Goal: Check status

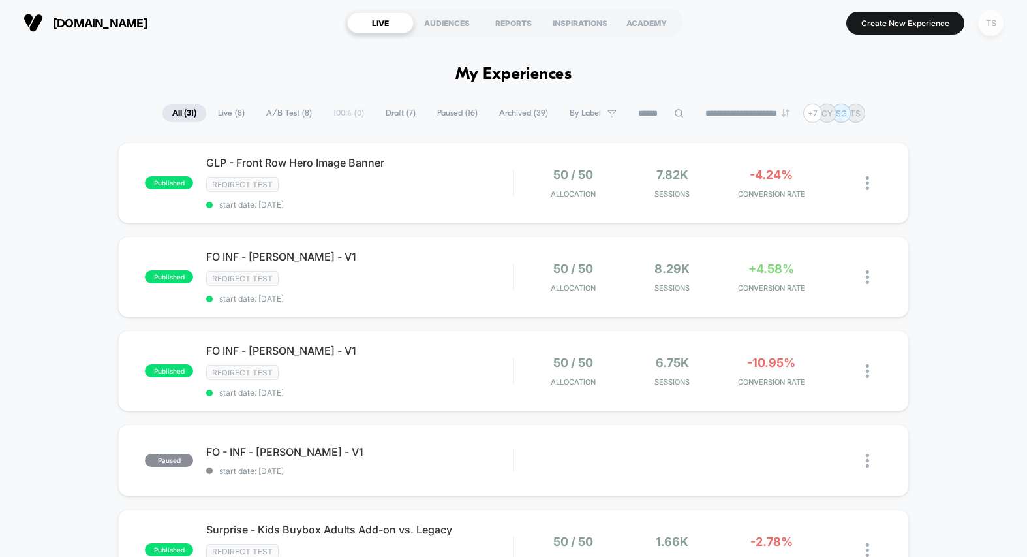
click at [993, 18] on div "TS" at bounding box center [990, 22] width 25 height 25
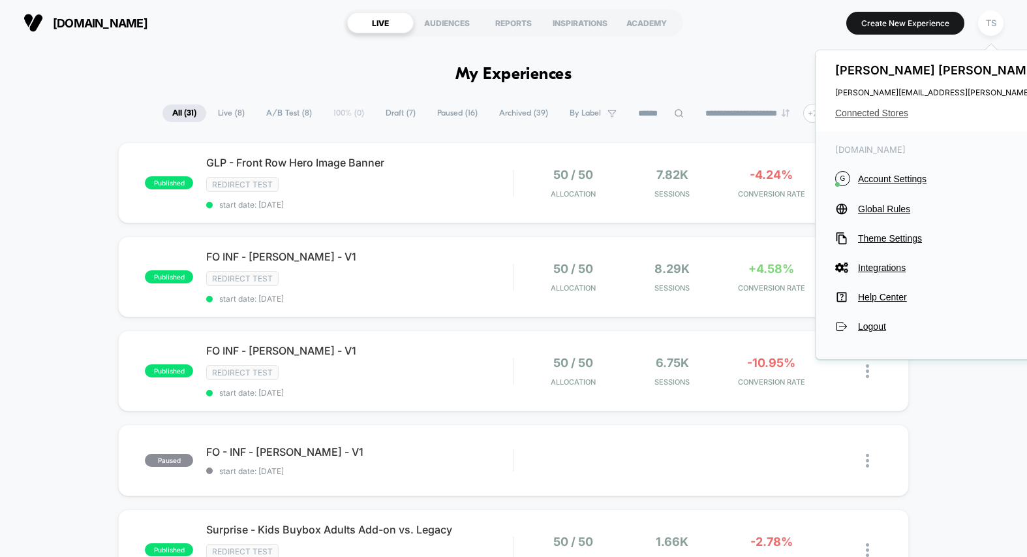
click at [867, 116] on span "Connected Stores" at bounding box center [964, 113] width 259 height 10
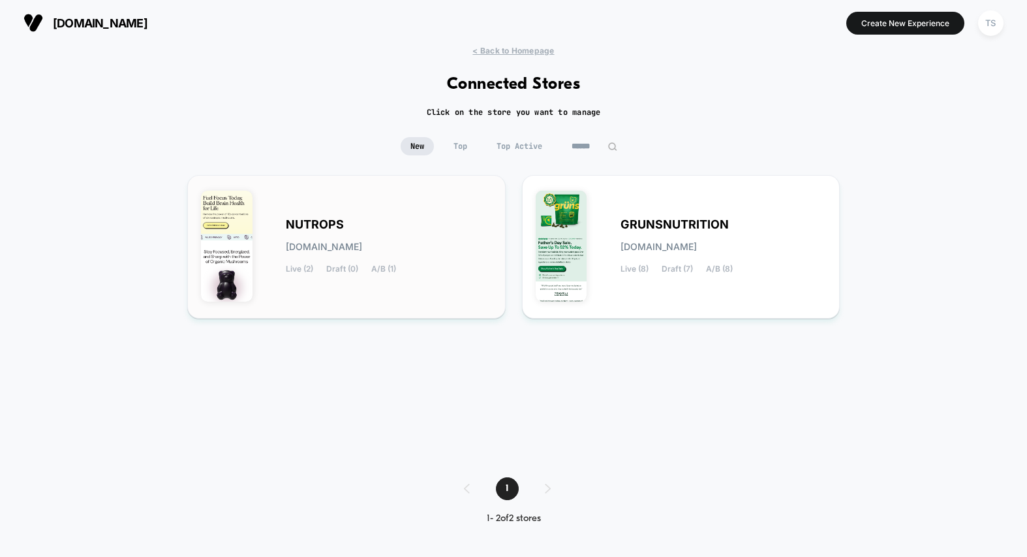
click at [387, 216] on div "NUTROPS [DOMAIN_NAME] Live (2) Draft (0) A/B (1)" at bounding box center [346, 247] width 291 height 116
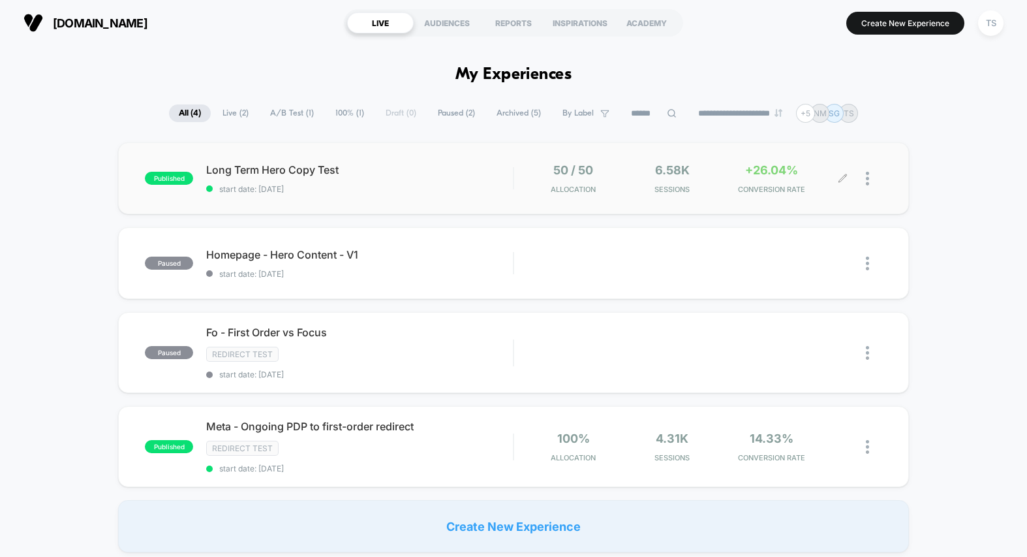
click at [719, 164] on div "6.58k Sessions" at bounding box center [673, 178] width 93 height 31
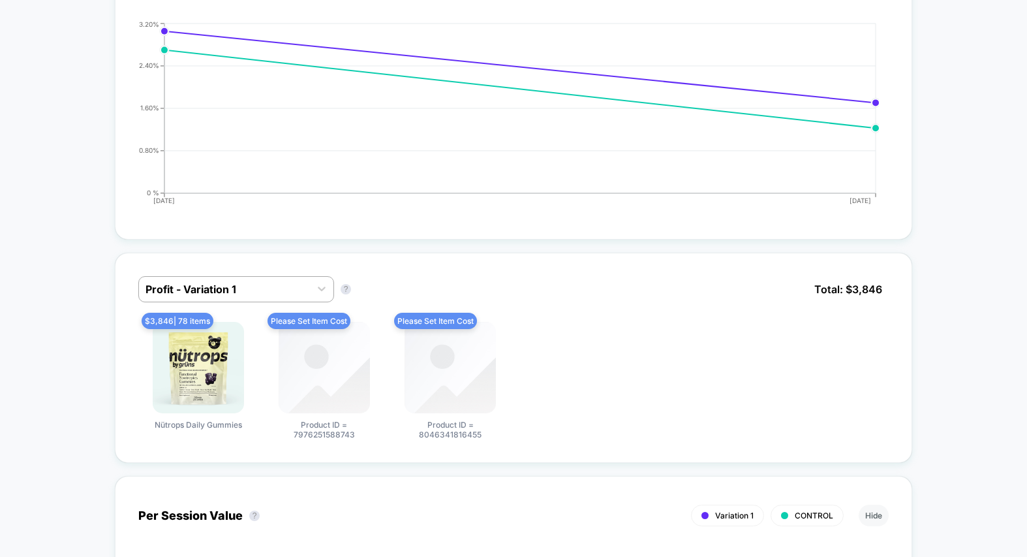
scroll to position [642, 0]
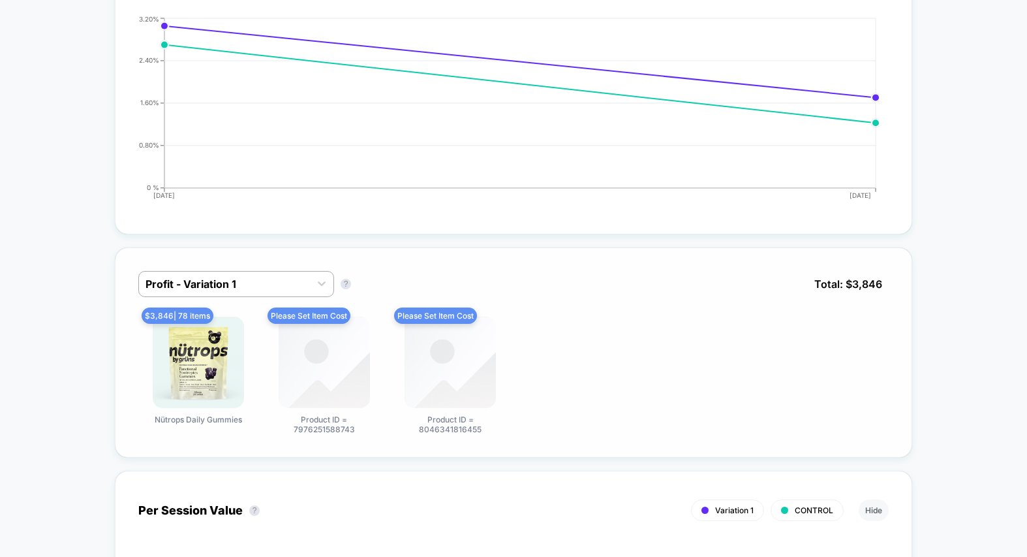
click at [312, 343] on img at bounding box center [324, 362] width 91 height 91
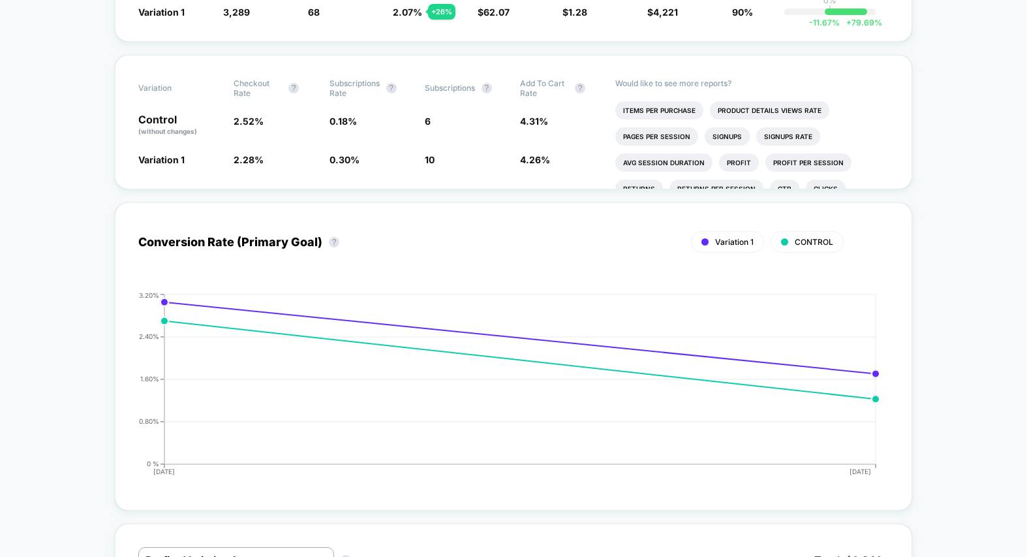
scroll to position [0, 0]
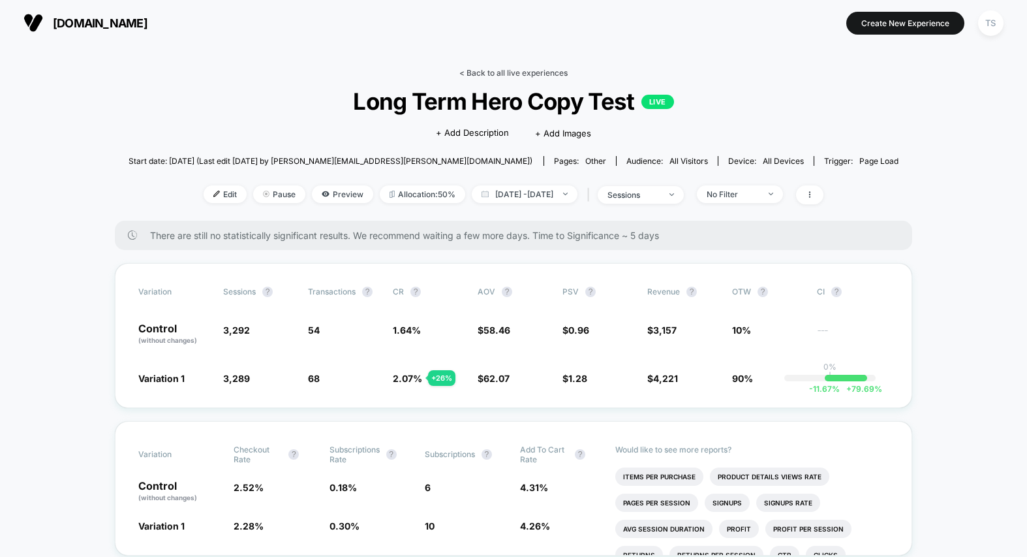
click at [475, 72] on link "< Back to all live experiences" at bounding box center [513, 73] width 108 height 10
